Goal: Transaction & Acquisition: Purchase product/service

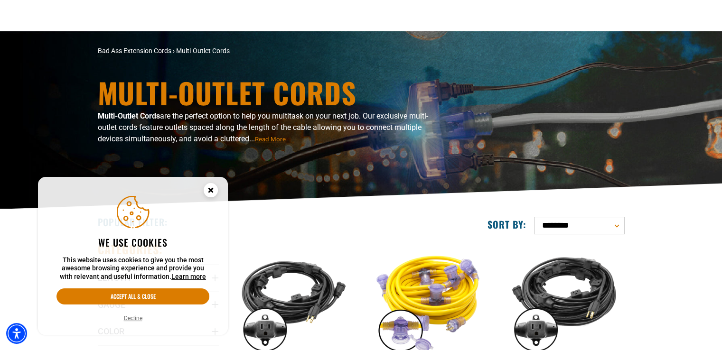
scroll to position [95, 0]
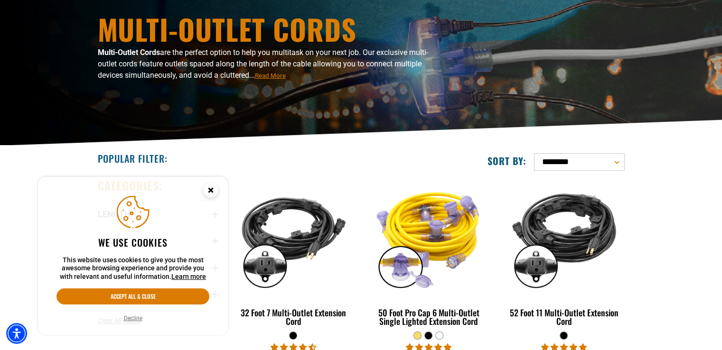
click at [213, 190] on circle "Cookie Consent" at bounding box center [211, 190] width 14 height 14
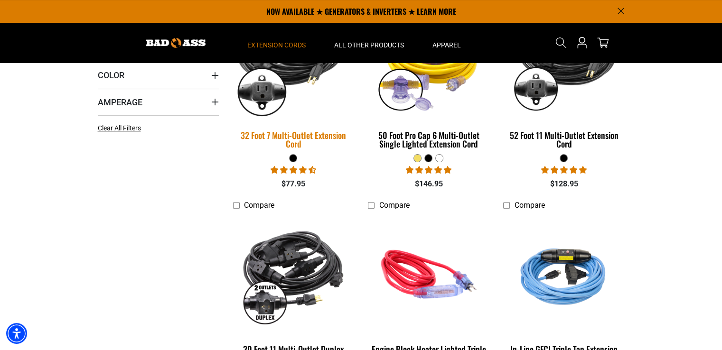
scroll to position [142, 0]
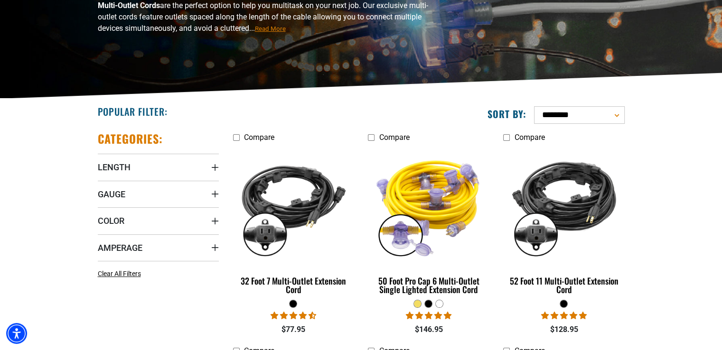
scroll to position [142, 0]
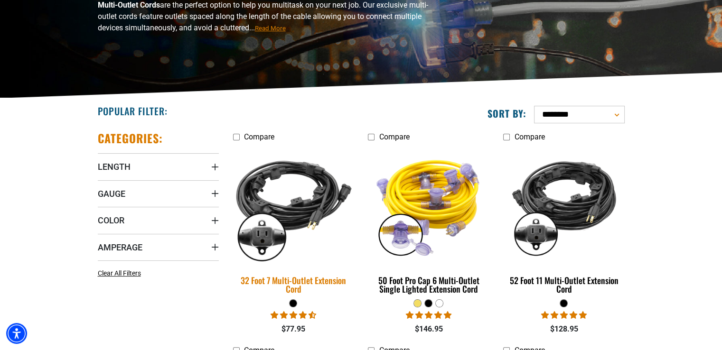
click at [271, 194] on img at bounding box center [293, 206] width 133 height 122
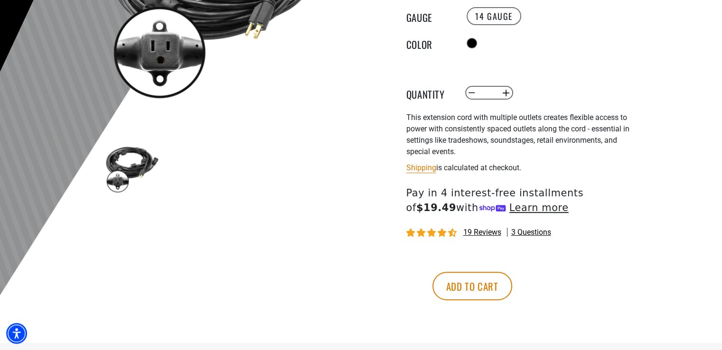
scroll to position [237, 0]
